Goal: Task Accomplishment & Management: Complete application form

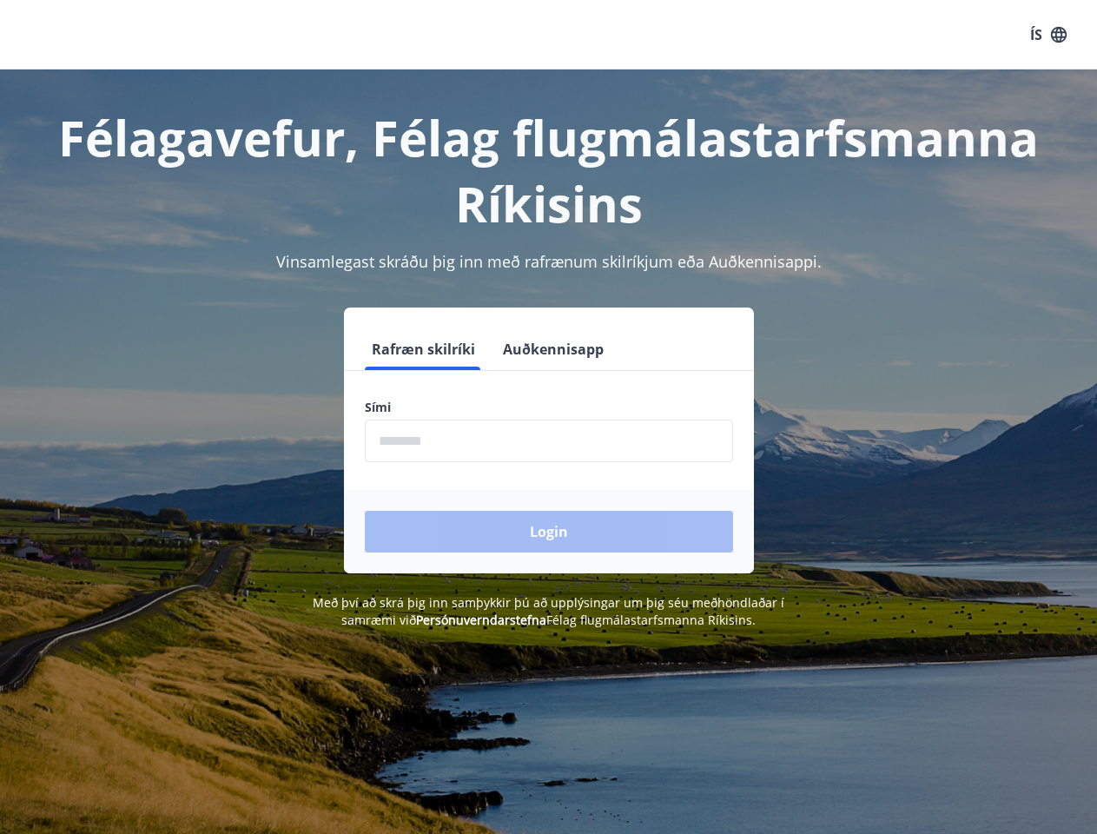
click at [548, 417] on div "Sími ​" at bounding box center [549, 430] width 368 height 63
click at [1048, 35] on button "ÍS" at bounding box center [1048, 34] width 56 height 31
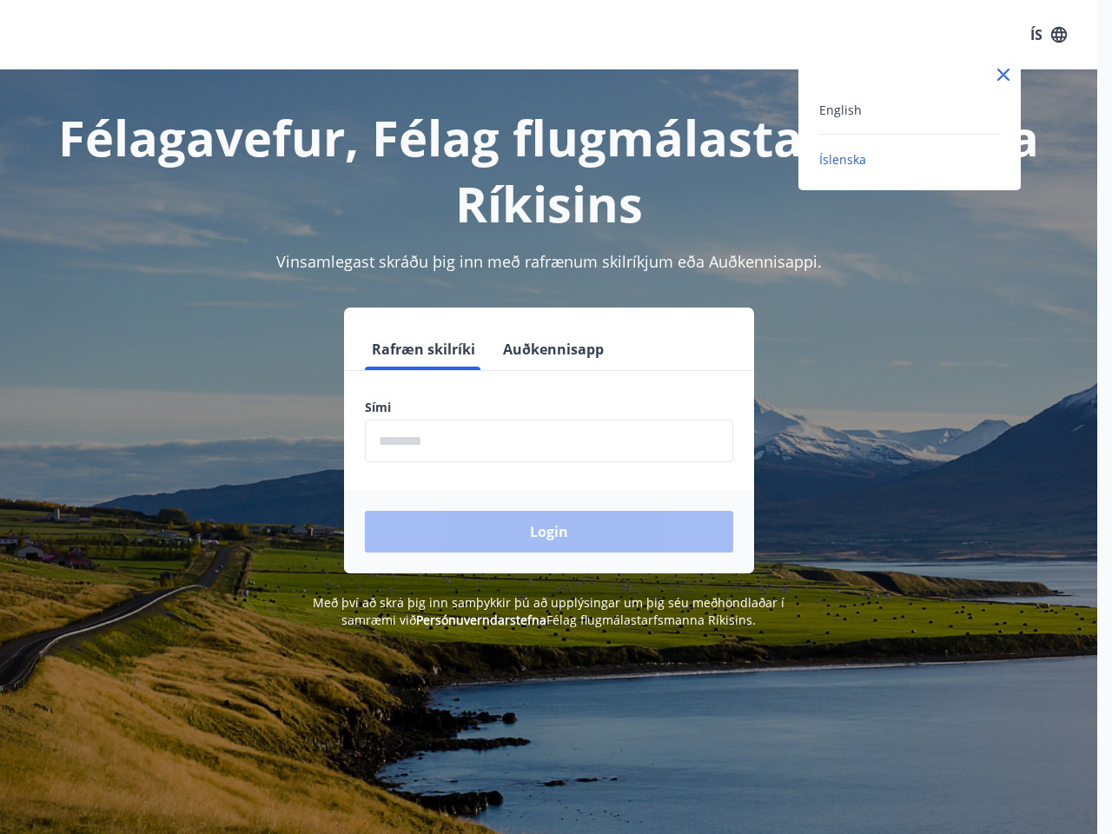
click at [422, 349] on div at bounding box center [556, 417] width 1112 height 834
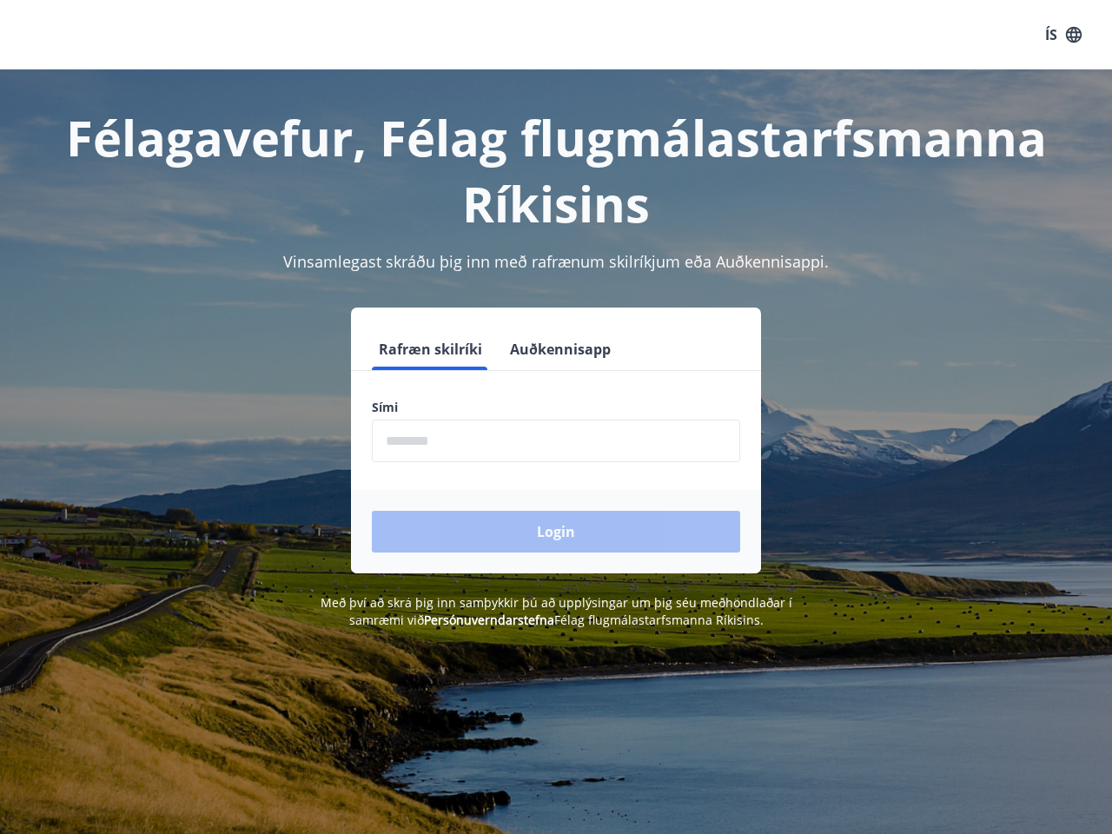
click at [551, 349] on button "Auðkennisapp" at bounding box center [560, 349] width 115 height 42
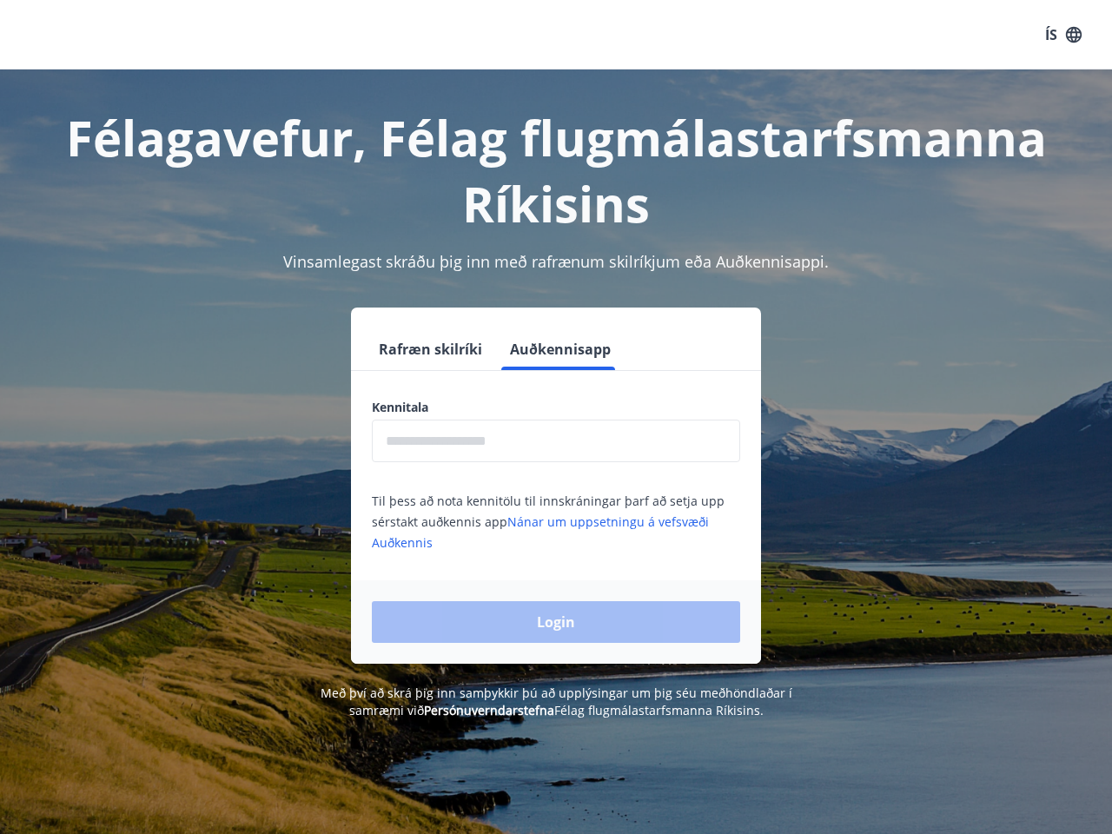
click at [549, 440] on input "text" at bounding box center [556, 440] width 368 height 43
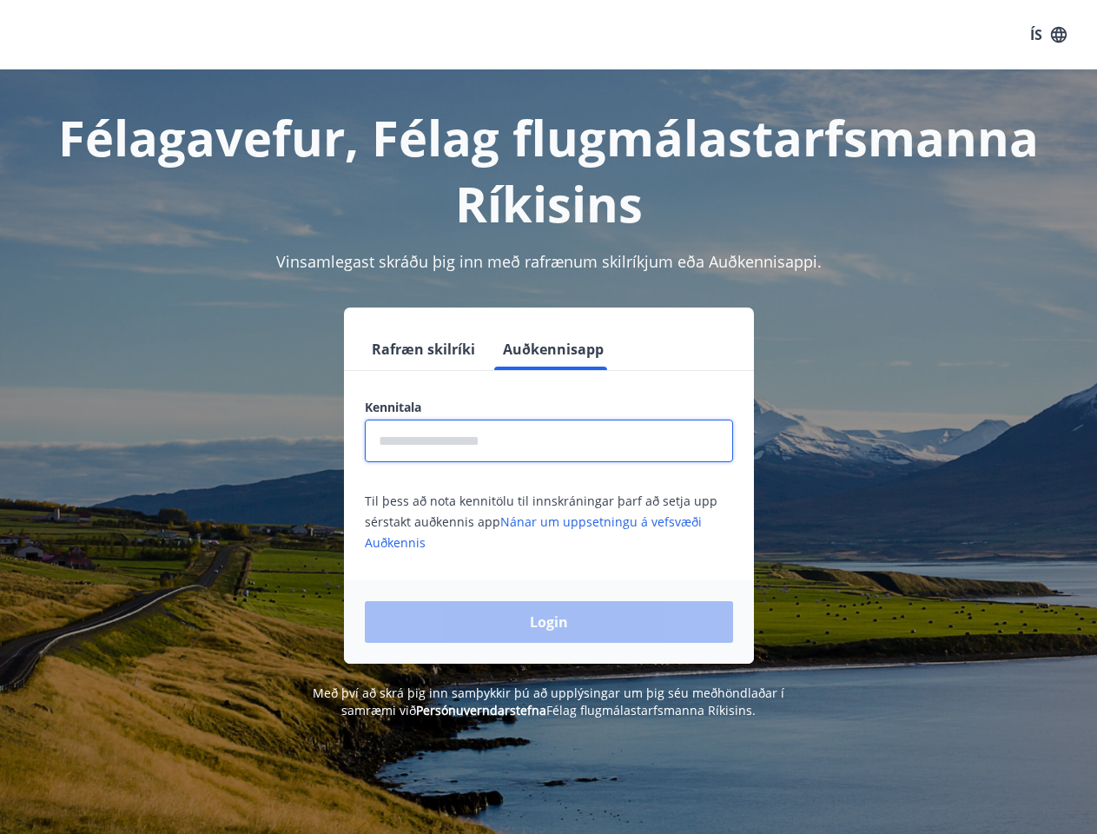
click at [456, 619] on div "Login" at bounding box center [549, 621] width 410 height 83
